Goal: Information Seeking & Learning: Learn about a topic

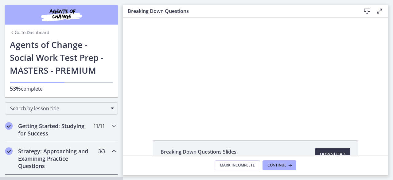
click at [123, 43] on div "Click for sound @keyframes VOLUME_SMALL_WAVE_FLASH { 0% { opacity: 0; } 33% { o…" at bounding box center [255, 72] width 265 height 108
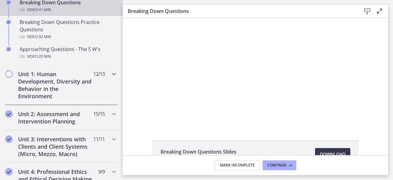
click at [66, 87] on h2 "Unit 1: Human Development, Diversity and Behavior in the Environment" at bounding box center [55, 84] width 75 height 29
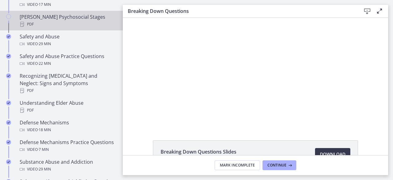
scroll to position [268, 0]
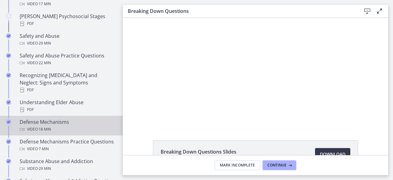
click at [28, 125] on div "Video · 18 min" at bounding box center [68, 128] width 96 height 7
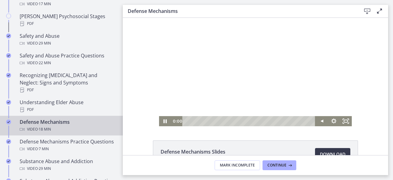
drag, startPoint x: 307, startPoint y: 121, endPoint x: 158, endPoint y: 107, distance: 148.9
click at [159, 107] on div "Click for sound @keyframes VOLUME_SMALL_WAVE_FLASH { 0% { opacity: 0; } 33% { o…" at bounding box center [255, 72] width 193 height 108
click at [197, 98] on div at bounding box center [255, 72] width 193 height 108
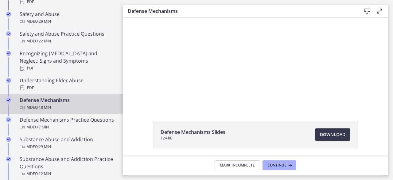
scroll to position [291, 0]
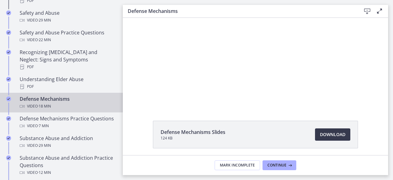
click at [383, 49] on div "Click for sound @keyframes VOLUME_SMALL_WAVE_FLASH { 0% { opacity: 0; } 33% { o…" at bounding box center [255, 52] width 265 height 108
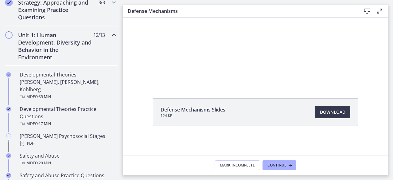
scroll to position [0, 0]
